Goal: Task Accomplishment & Management: Use online tool/utility

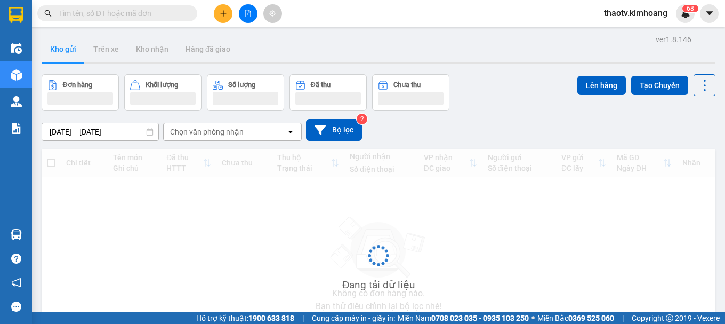
click at [640, 12] on span "thaotv.kimhoang" at bounding box center [636, 12] width 81 height 13
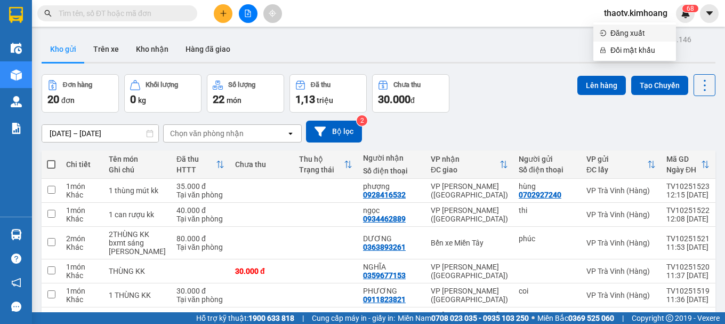
click at [638, 33] on span "Đăng xuất" at bounding box center [640, 33] width 59 height 12
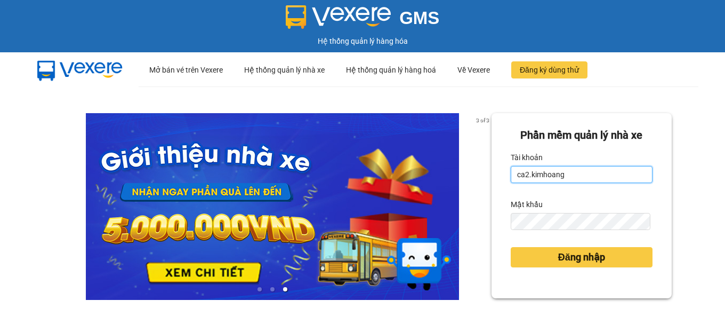
drag, startPoint x: 581, startPoint y: 176, endPoint x: 286, endPoint y: 216, distance: 297.6
click at [288, 216] on div "3 of 3 Phần mềm quản lý nhà xe Tài khoản ca2.[PERSON_NAME] khẩu Đăng nhập" at bounding box center [362, 237] width 725 height 302
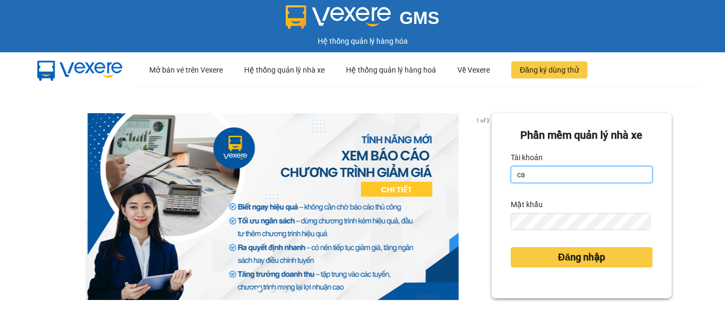
type input "c"
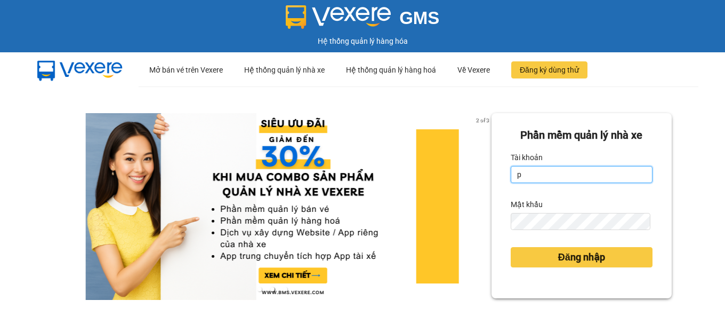
type input "phutv.kimhoang"
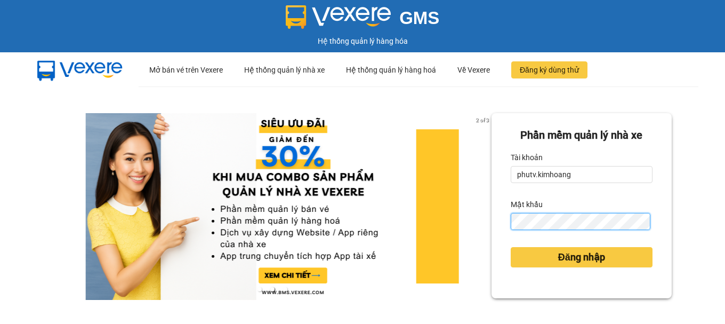
click at [440, 244] on div "2 of 3 Phần mềm quản lý nhà xe Tài khoản phutv.kimhoang Mật khẩu Đăng nhập" at bounding box center [362, 237] width 725 height 302
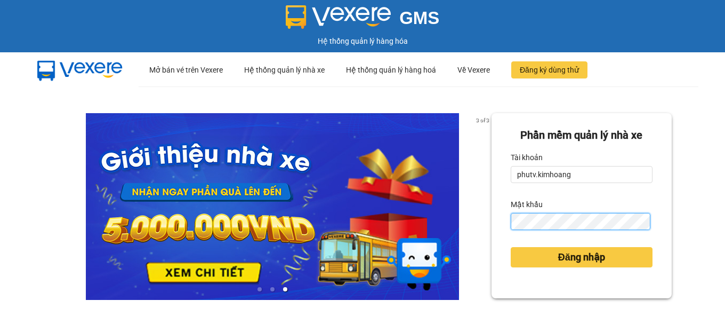
click at [511, 247] on button "Đăng nhập" at bounding box center [582, 257] width 142 height 20
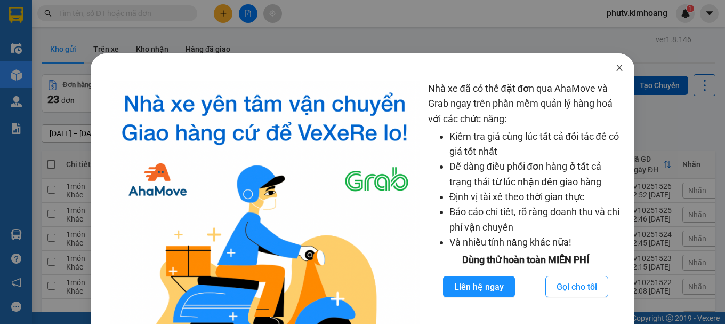
click at [616, 67] on icon "close" at bounding box center [619, 67] width 9 height 9
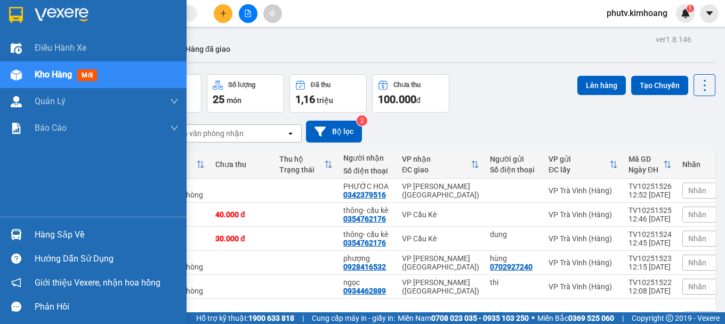
click at [54, 227] on div "Hàng sắp về" at bounding box center [107, 235] width 144 height 16
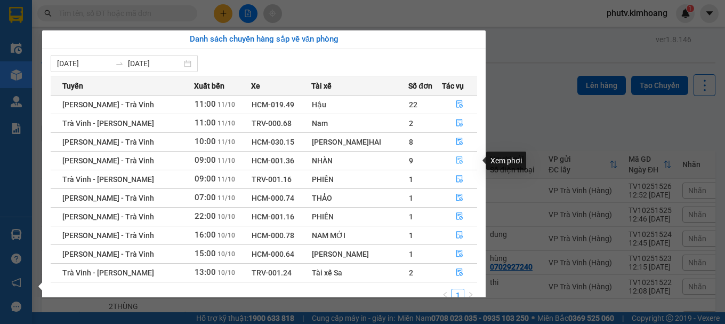
click at [456, 161] on icon "file-done" at bounding box center [459, 159] width 7 height 7
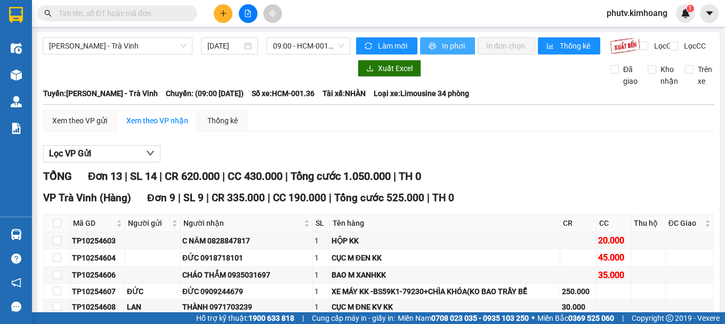
click at [452, 45] on span "In phơi" at bounding box center [454, 46] width 25 height 12
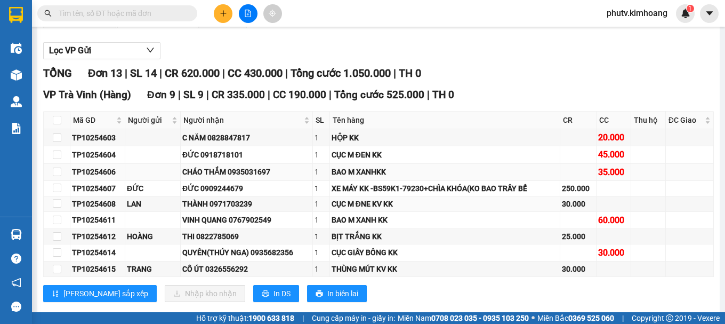
scroll to position [107, 0]
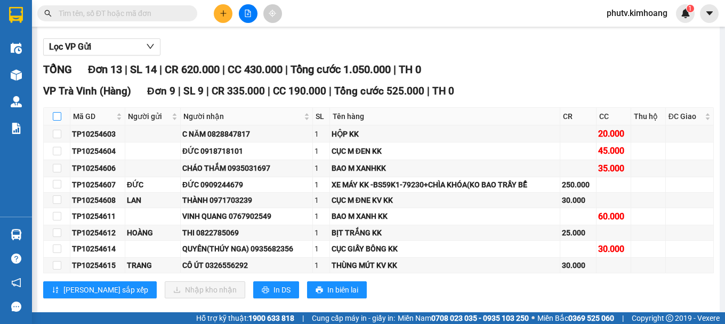
click at [57, 121] on input "checkbox" at bounding box center [57, 116] width 9 height 9
checkbox input "true"
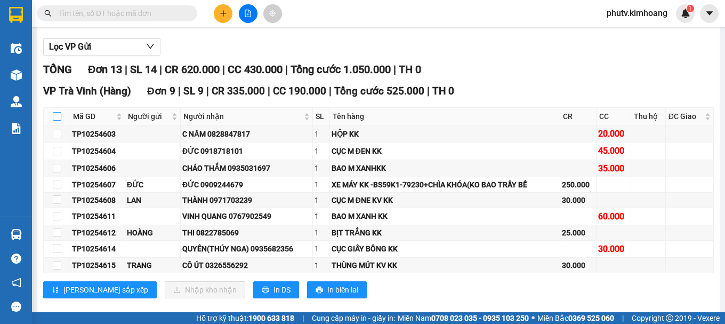
checkbox input "true"
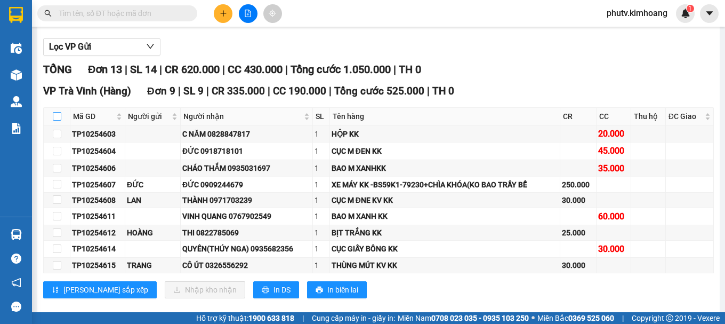
checkbox input "true"
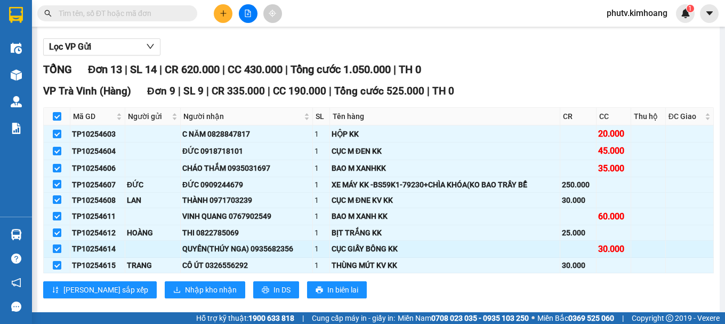
drag, startPoint x: 55, startPoint y: 257, endPoint x: 57, endPoint y: 269, distance: 11.8
click at [55, 253] on input "checkbox" at bounding box center [57, 248] width 9 height 9
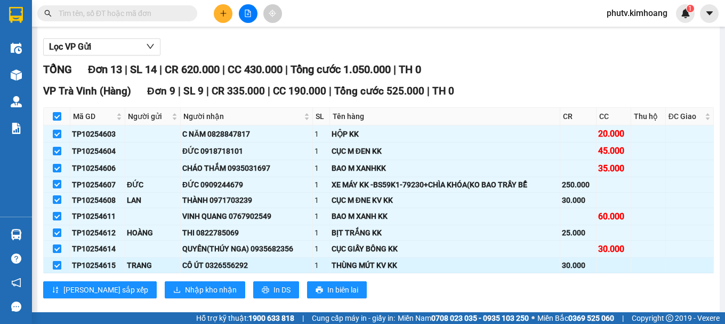
checkbox input "false"
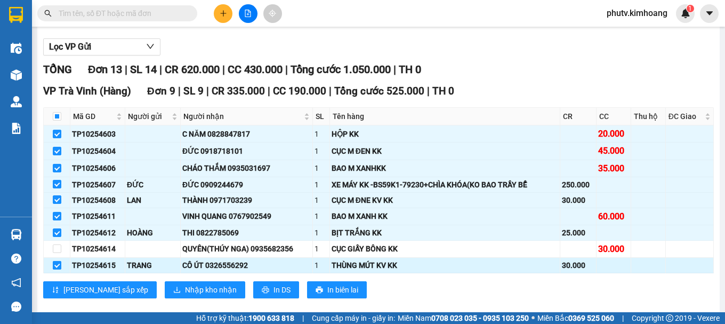
click at [57, 269] on input "checkbox" at bounding box center [57, 265] width 9 height 9
checkbox input "false"
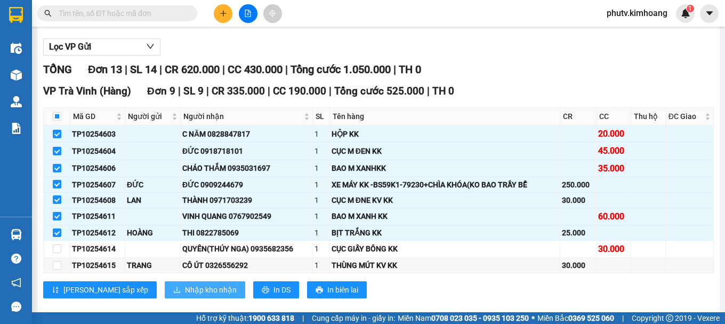
click at [185, 295] on span "Nhập kho nhận" at bounding box center [211, 290] width 52 height 12
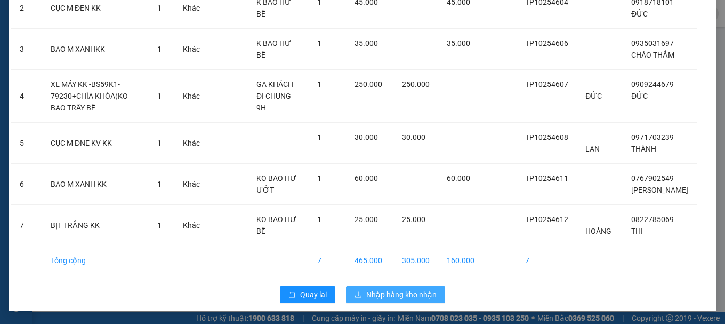
scroll to position [178, 0]
click at [398, 296] on span "Nhập hàng kho nhận" at bounding box center [401, 294] width 70 height 12
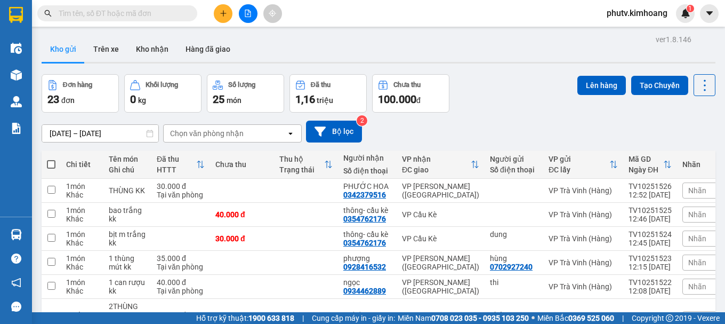
click at [635, 13] on span "phutv.kimhoang" at bounding box center [637, 12] width 78 height 13
click at [616, 30] on span "Đăng xuất" at bounding box center [641, 33] width 57 height 12
